Goal: Register for event/course

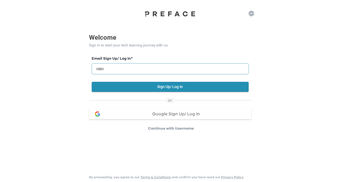
click at [143, 71] on input "email" at bounding box center [170, 68] width 157 height 11
type input "**********"
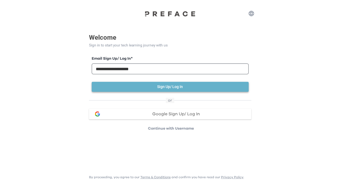
click at [126, 89] on button "Sign Up/ Log In" at bounding box center [170, 87] width 157 height 10
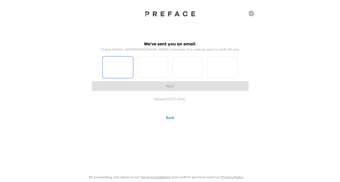
click at [130, 59] on input "Please enter OTP character 1" at bounding box center [117, 67] width 31 height 22
type input "*"
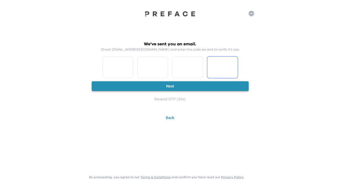
type input "*"
click at [147, 88] on button "Next" at bounding box center [170, 86] width 157 height 10
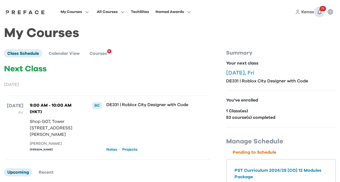
click at [320, 13] on icon "button" at bounding box center [319, 12] width 6 height 6
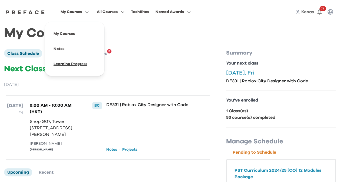
click at [81, 63] on span at bounding box center [74, 63] width 51 height 15
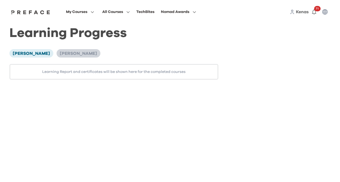
click at [61, 51] on span "[PERSON_NAME]" at bounding box center [78, 53] width 37 height 4
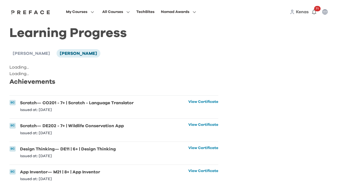
scroll to position [54, 0]
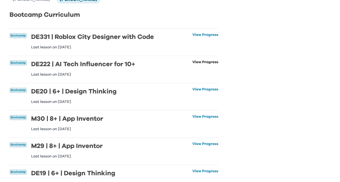
click at [202, 65] on link "View Progress" at bounding box center [205, 68] width 26 height 16
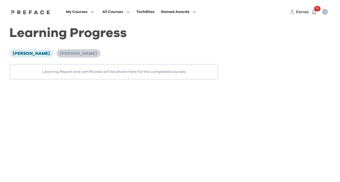
click at [60, 55] on span "[PERSON_NAME]" at bounding box center [78, 53] width 37 height 4
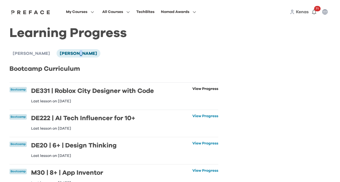
click at [204, 91] on link "View Progress" at bounding box center [205, 95] width 26 height 16
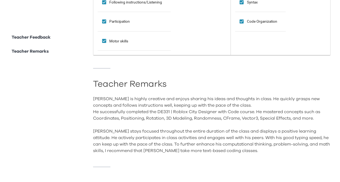
scroll to position [478, 0]
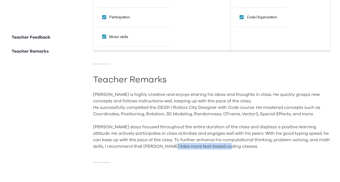
drag, startPoint x: 237, startPoint y: 143, endPoint x: 182, endPoint y: 143, distance: 54.8
click at [182, 143] on div "[PERSON_NAME] is highly creative and enjoys sharing his ideas and thoughts in c…" at bounding box center [211, 120] width 237 height 58
copy div "text-based coding classes"
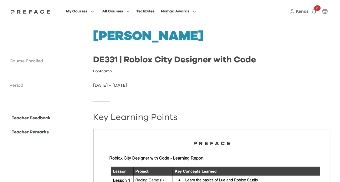
scroll to position [0, 0]
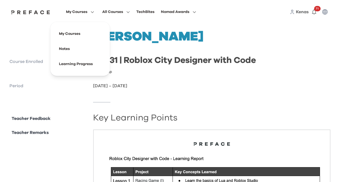
click at [79, 12] on span "My Courses" at bounding box center [76, 12] width 21 height 6
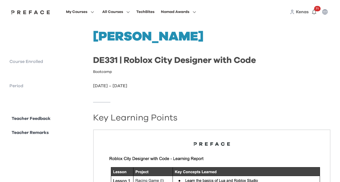
click at [34, 14] on img at bounding box center [31, 12] width 42 height 4
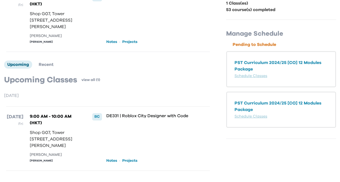
scroll to position [133, 0]
drag, startPoint x: 30, startPoint y: 156, endPoint x: 53, endPoint y: 157, distance: 23.5
click at [53, 157] on div "[PERSON_NAME]" at bounding box center [55, 155] width 51 height 6
copy div "[PERSON_NAME]"
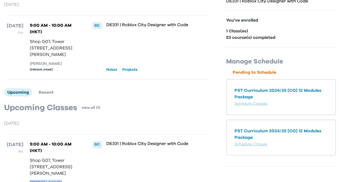
scroll to position [79, 0]
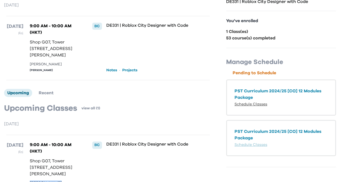
click at [244, 105] on link "Schedule Classes" at bounding box center [250, 104] width 33 height 4
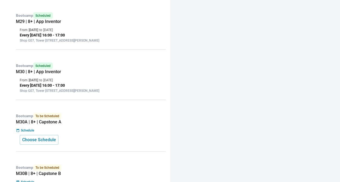
scroll to position [540, 0]
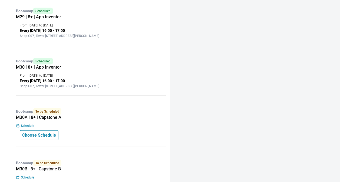
click at [41, 139] on p "Choose Schedule" at bounding box center [39, 135] width 34 height 6
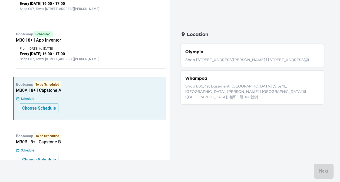
scroll to position [594, 0]
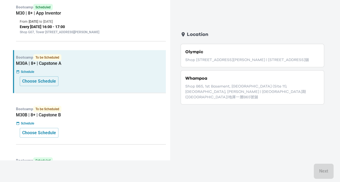
click at [244, 63] on p "Shop 118-119, 1/F, Olympian City 1, 11 Hoi Fai Road, Tai Kok Tsui | 大角咀海輝道11號奧海…" at bounding box center [252, 59] width 134 height 5
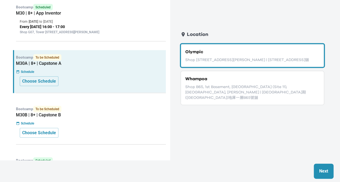
click at [320, 170] on p "Next" at bounding box center [323, 171] width 9 height 6
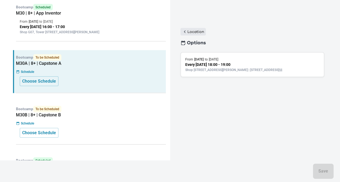
click at [186, 31] on icon "button" at bounding box center [184, 31] width 5 height 5
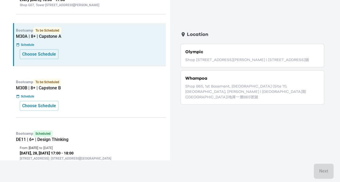
scroll to position [648, 0]
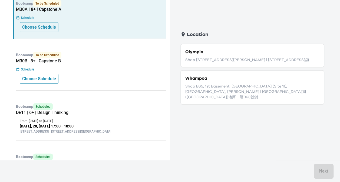
click at [46, 82] on p "Choose Schedule" at bounding box center [39, 79] width 34 height 6
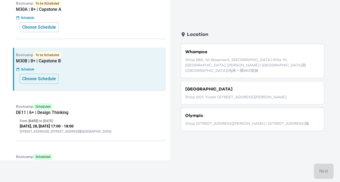
click at [217, 95] on p "Shop G07, Tower [STREET_ADDRESS][PERSON_NAME]" at bounding box center [252, 97] width 134 height 5
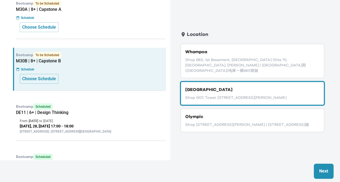
click at [325, 167] on button "Next" at bounding box center [323, 171] width 20 height 15
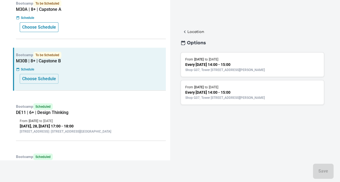
click at [45, 31] on p "Choose Schedule" at bounding box center [39, 27] width 34 height 6
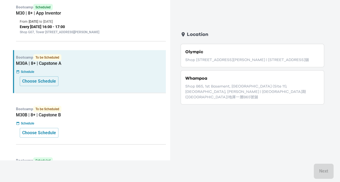
scroll to position [621, 0]
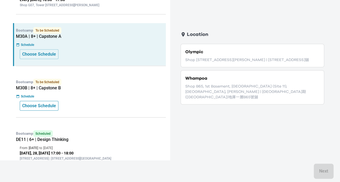
click at [46, 109] on p "Choose Schedule" at bounding box center [39, 106] width 34 height 6
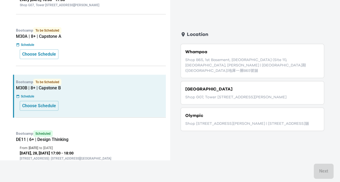
click at [199, 100] on p "Shop G07, Tower [STREET_ADDRESS][PERSON_NAME]" at bounding box center [252, 97] width 134 height 5
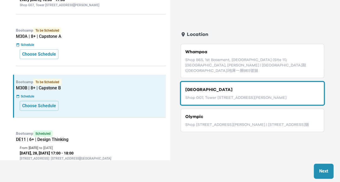
click at [324, 173] on p "Next" at bounding box center [323, 171] width 9 height 6
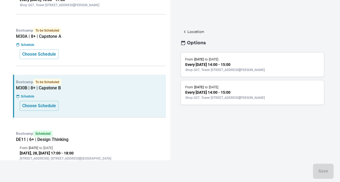
click at [29, 47] on p "Schedule" at bounding box center [27, 44] width 13 height 5
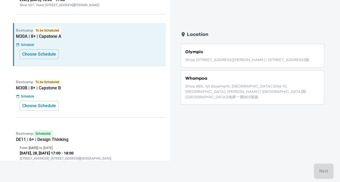
click at [29, 47] on p "Schedule" at bounding box center [27, 44] width 13 height 5
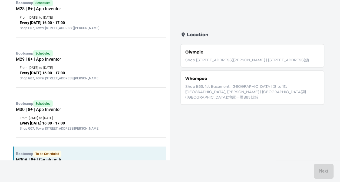
scroll to position [486, 0]
